Goal: Check status: Check status

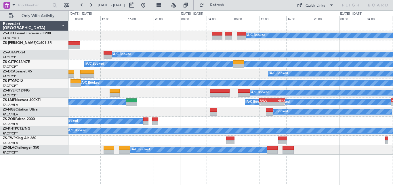
click at [197, 165] on div "A/C Booked A/C Booked A/C Booked A/C Booked A/C Booked A/C Booked A/C Booked A/…" at bounding box center [231, 103] width 325 height 164
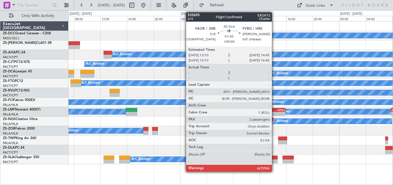
click at [275, 157] on div at bounding box center [272, 157] width 11 height 4
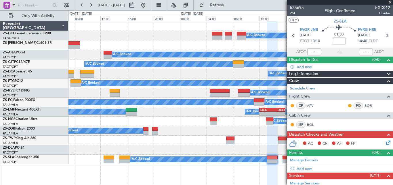
click at [390, 2] on span at bounding box center [391, 2] width 6 height 5
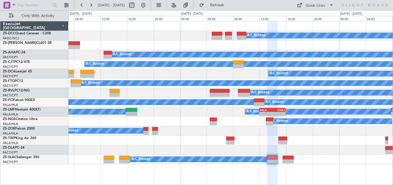
type input "0"
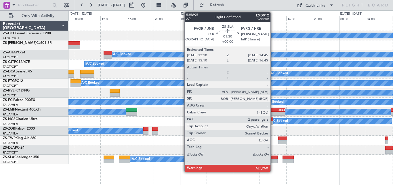
click at [273, 160] on div at bounding box center [272, 161] width 11 height 4
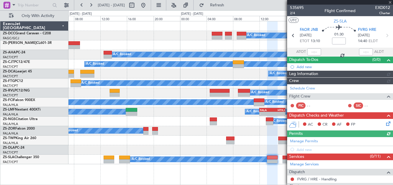
scroll to position [145, 0]
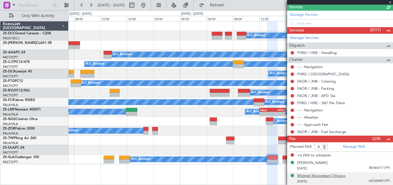
click at [317, 177] on div "Wicknel Munodaani Chivayo" at bounding box center [321, 176] width 48 height 6
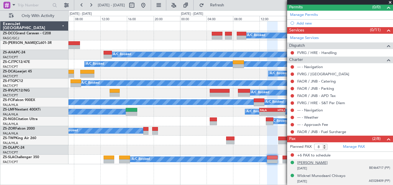
click at [322, 162] on div "[PERSON_NAME]" at bounding box center [312, 163] width 31 height 6
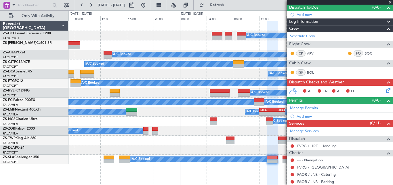
scroll to position [0, 0]
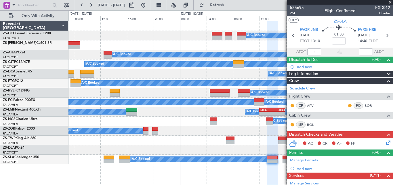
click at [391, 3] on span at bounding box center [391, 2] width 6 height 5
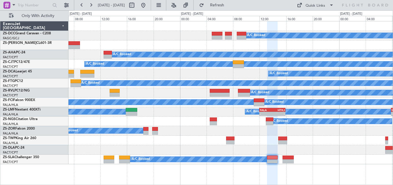
type input "0"
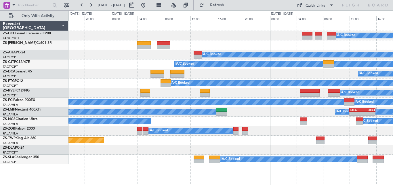
click at [263, 70] on div "A/C Booked A/C Booked A/C Booked A/C Booked A/C Booked A/C Booked A/C Booked A/…" at bounding box center [231, 92] width 325 height 143
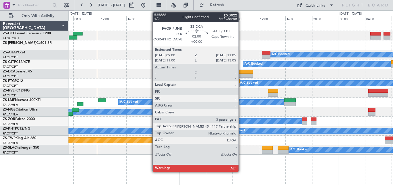
click at [241, 73] on div at bounding box center [246, 72] width 14 height 4
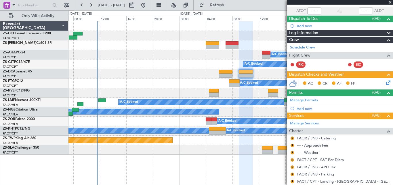
scroll to position [34, 0]
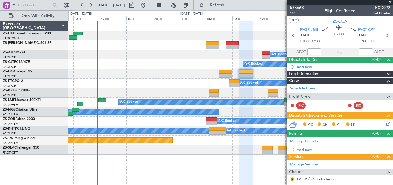
click at [391, 1] on span at bounding box center [391, 2] width 6 height 5
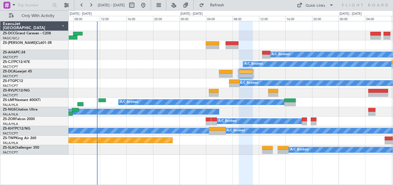
type input "0"
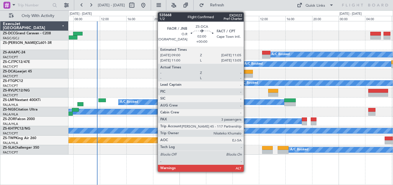
click at [246, 73] on div at bounding box center [246, 72] width 14 height 4
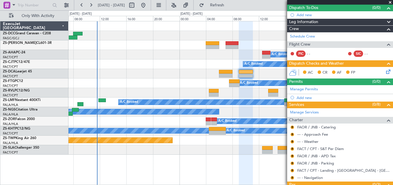
scroll to position [100, 0]
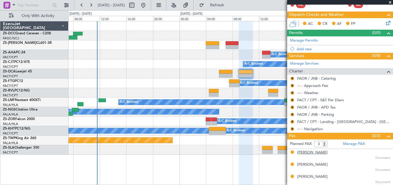
click at [307, 153] on div "[PERSON_NAME]" at bounding box center [312, 152] width 31 height 6
click at [311, 162] on div "[PERSON_NAME]" at bounding box center [312, 165] width 31 height 6
click at [310, 175] on div "[PERSON_NAME]" at bounding box center [312, 177] width 31 height 6
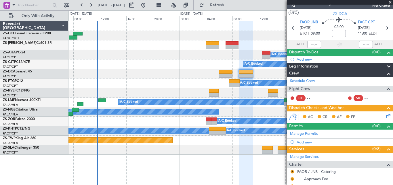
scroll to position [0, 0]
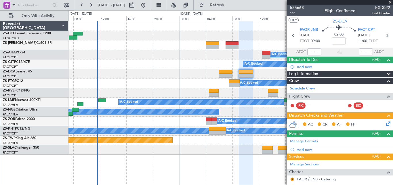
click at [389, 2] on span at bounding box center [391, 2] width 6 height 5
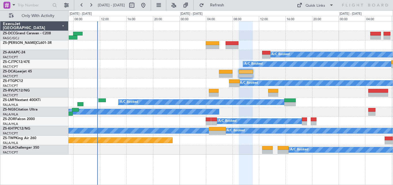
type input "0"
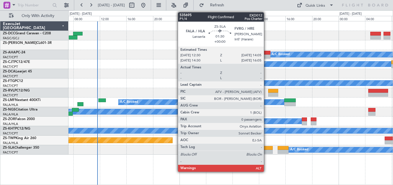
click at [267, 149] on div at bounding box center [267, 151] width 11 height 4
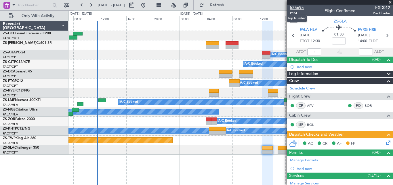
click at [297, 7] on span "535695" at bounding box center [297, 8] width 14 height 6
click at [384, 39] on icon at bounding box center [387, 35] width 7 height 7
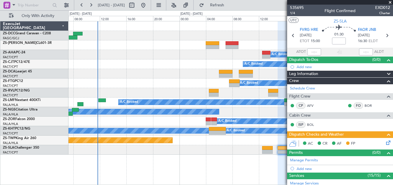
click at [391, 2] on span at bounding box center [391, 2] width 6 height 5
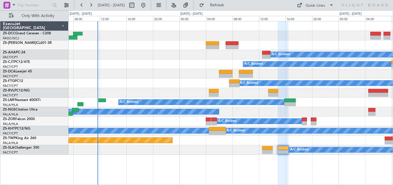
type input "0"
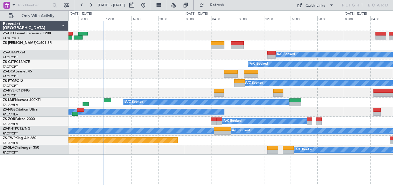
click at [184, 51] on div "A/C Booked" at bounding box center [231, 55] width 325 height 10
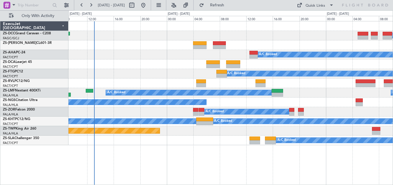
click at [225, 0] on html "[DATE] - [DATE] Refresh Quick Links Only With Activity A/C Booked A/C Booked A/…" at bounding box center [196, 92] width 393 height 185
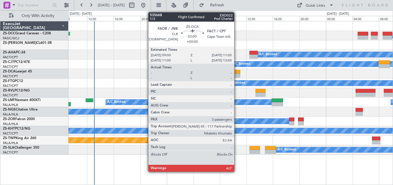
click at [237, 73] on div at bounding box center [233, 75] width 14 height 4
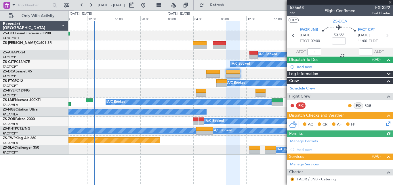
click at [390, 2] on div at bounding box center [340, 2] width 106 height 5
click at [390, 2] on span at bounding box center [391, 2] width 6 height 5
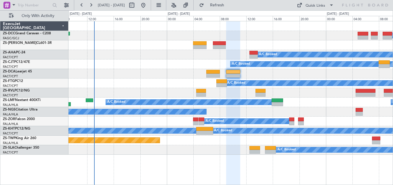
type input "0"
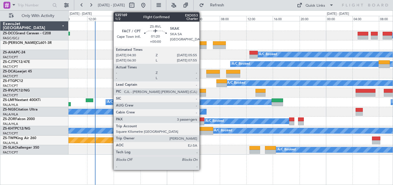
click at [202, 93] on div at bounding box center [201, 94] width 10 height 4
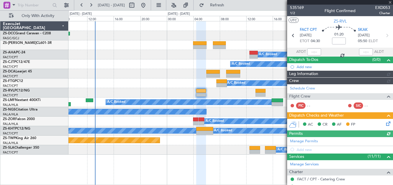
scroll to position [123, 0]
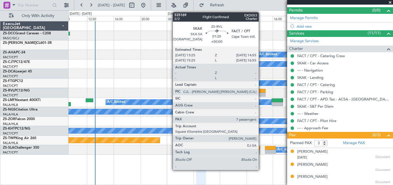
click at [261, 92] on div at bounding box center [261, 91] width 10 height 4
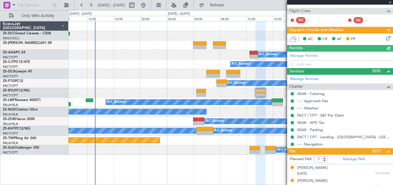
scroll to position [150, 0]
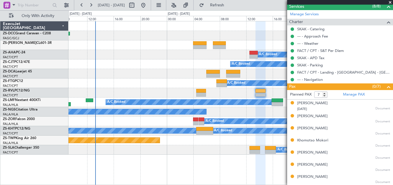
click at [392, 3] on span at bounding box center [391, 2] width 6 height 5
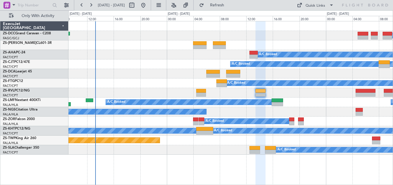
type input "0"
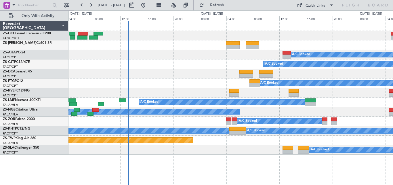
click at [193, 63] on div "A/C Booked" at bounding box center [231, 64] width 325 height 10
